Goal: Task Accomplishment & Management: Manage account settings

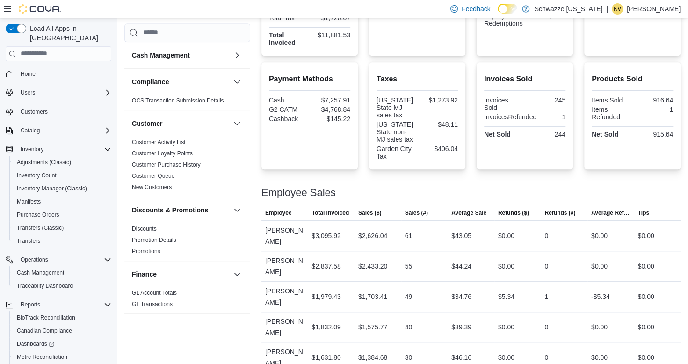
scroll to position [608, 0]
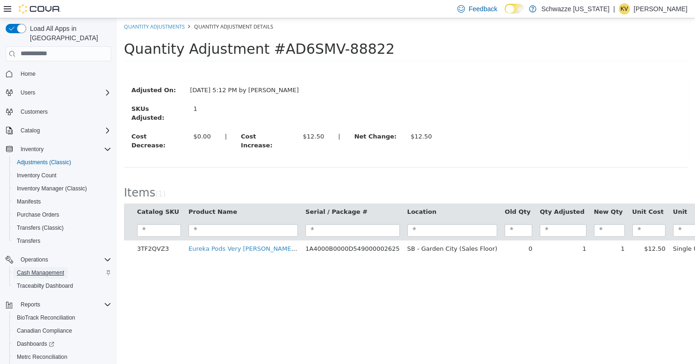
click at [54, 269] on span "Cash Management" at bounding box center [40, 272] width 47 height 7
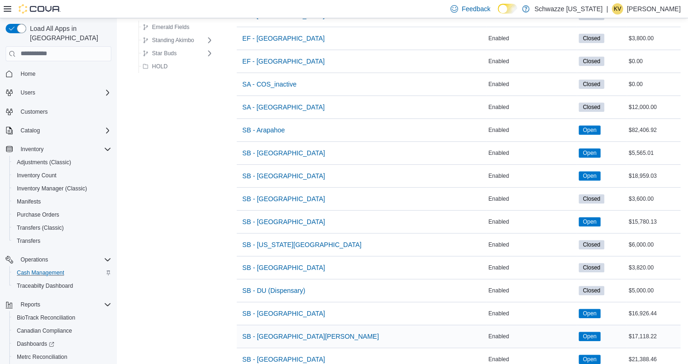
scroll to position [187, 0]
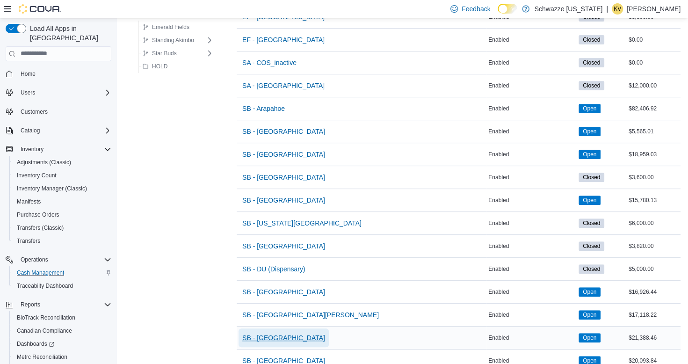
click at [284, 338] on span "SB - [GEOGRAPHIC_DATA]" at bounding box center [283, 337] width 83 height 9
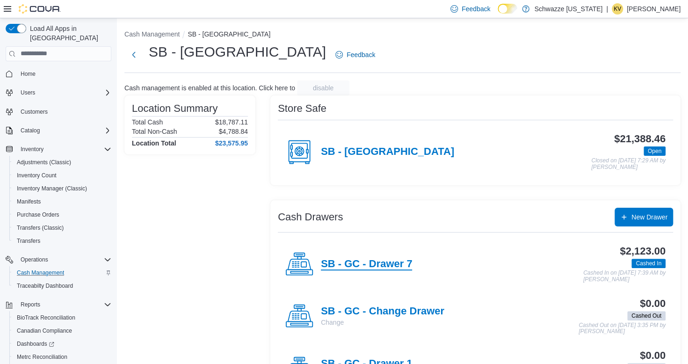
click at [374, 259] on h4 "SB - GC - Drawer 7" at bounding box center [366, 264] width 91 height 12
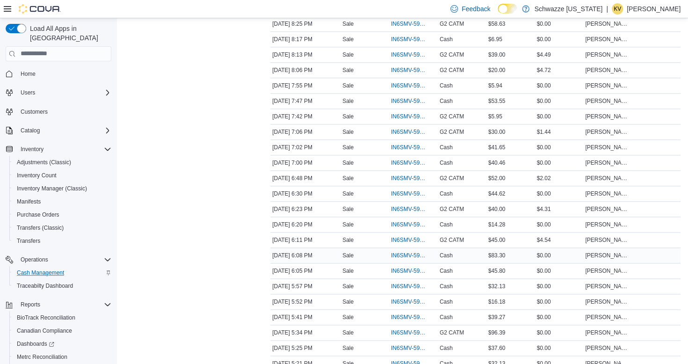
scroll to position [561, 0]
click at [415, 298] on span "IN6SMV-5949831" at bounding box center [409, 301] width 36 height 7
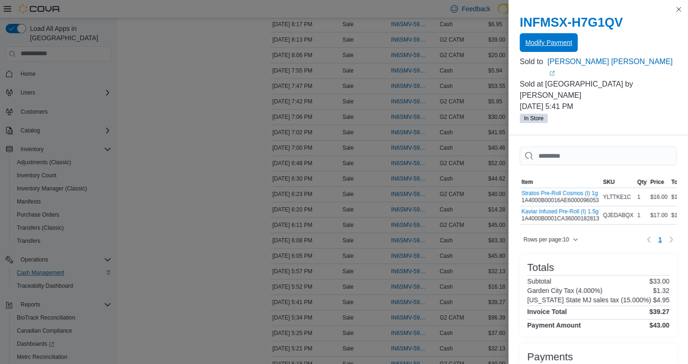
click at [546, 49] on span "Modify Payment" at bounding box center [548, 42] width 47 height 19
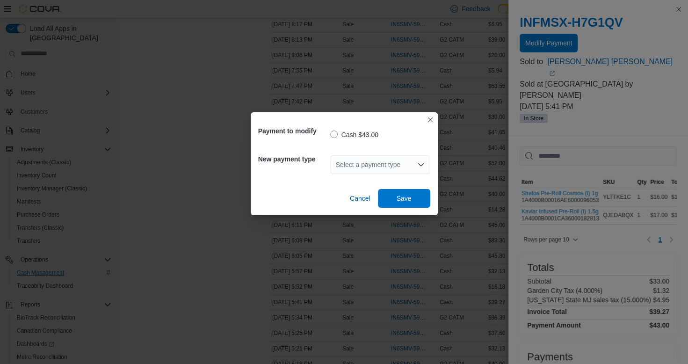
click at [366, 162] on div "Select a payment type" at bounding box center [380, 164] width 100 height 19
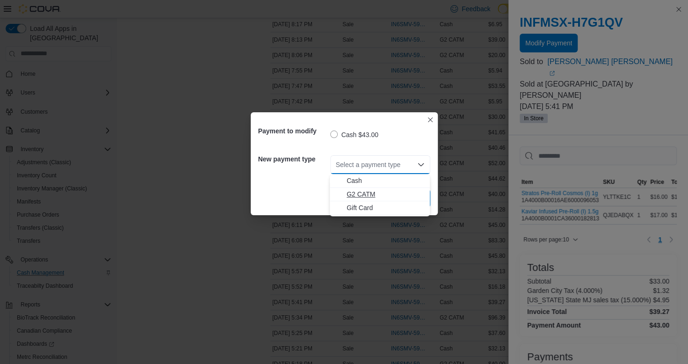
click at [373, 195] on span "G2 CATM" at bounding box center [385, 193] width 78 height 9
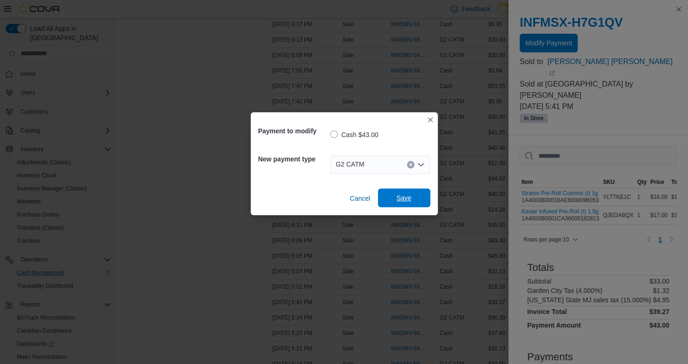
click at [414, 194] on span "Save" at bounding box center [403, 197] width 41 height 19
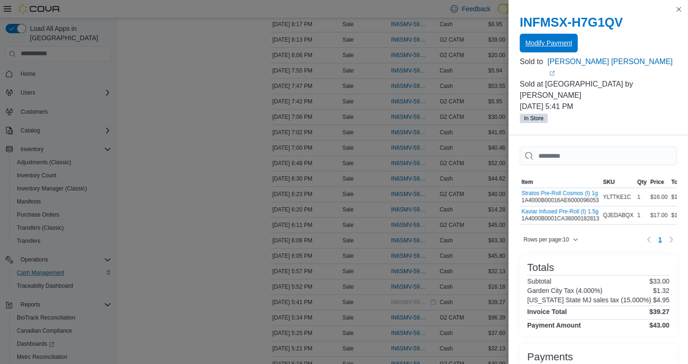
scroll to position [0, 0]
